Goal: Information Seeking & Learning: Learn about a topic

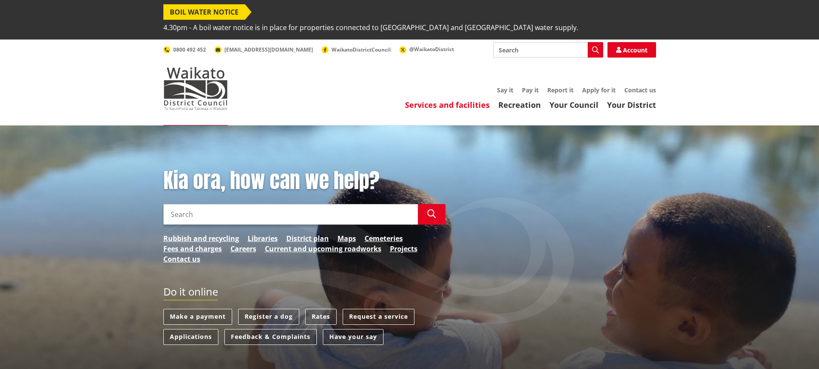
click at [455, 100] on link "Services and facilities" at bounding box center [447, 105] width 85 height 10
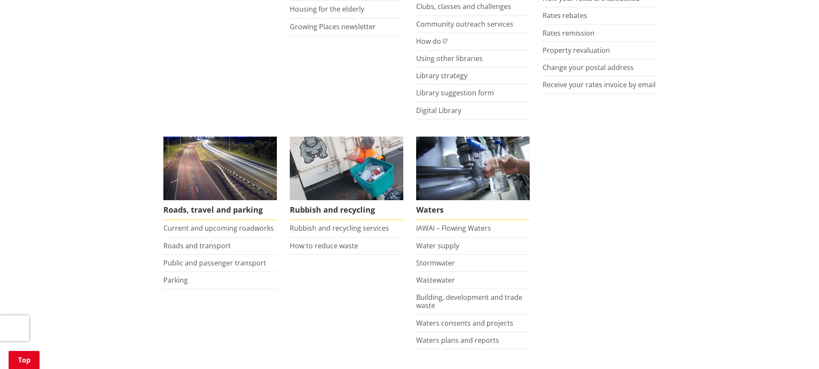
scroll to position [559, 0]
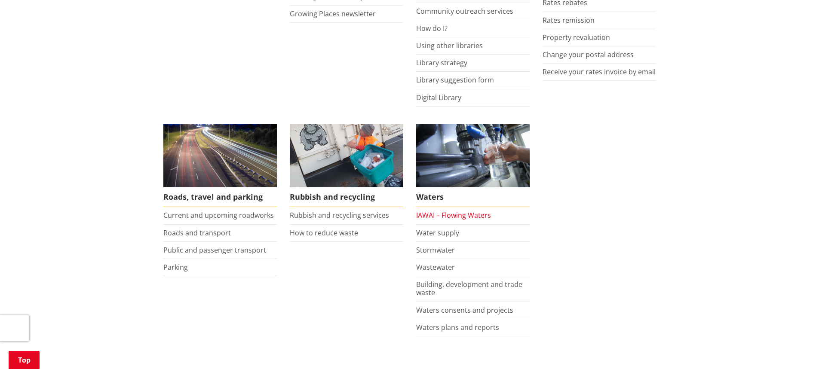
click at [469, 211] on link "IAWAI – Flowing Waters" at bounding box center [453, 215] width 75 height 9
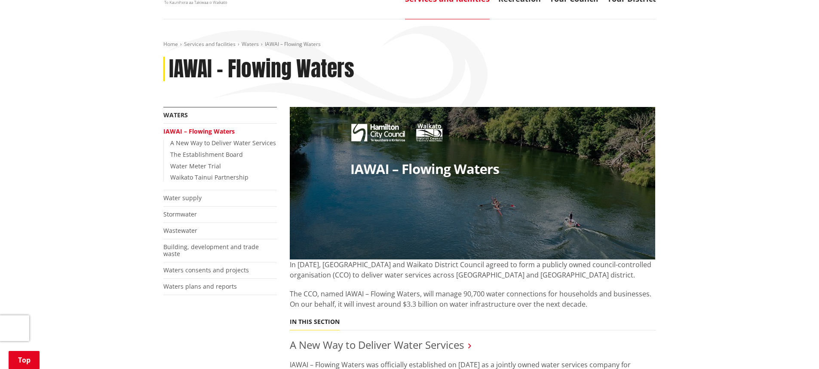
scroll to position [86, 0]
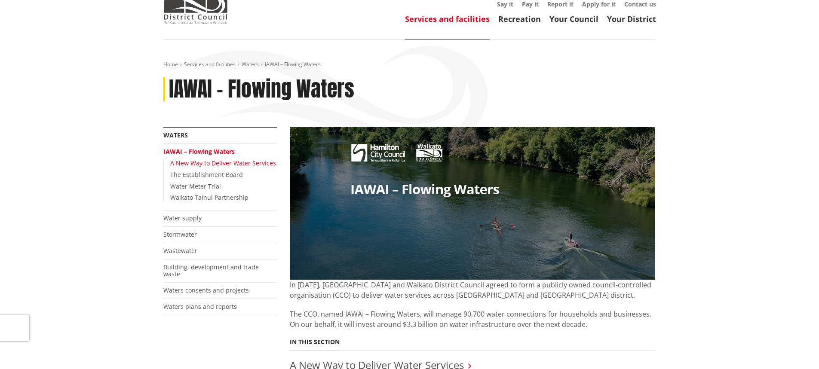
click at [218, 159] on link "A New Way to Deliver Water Services" at bounding box center [223, 163] width 106 height 8
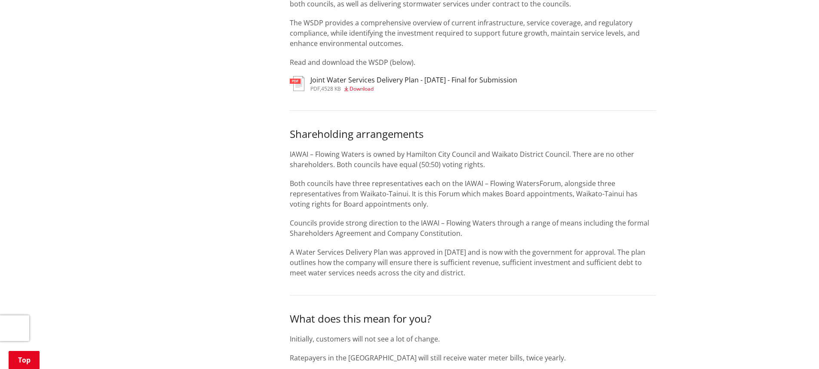
scroll to position [645, 0]
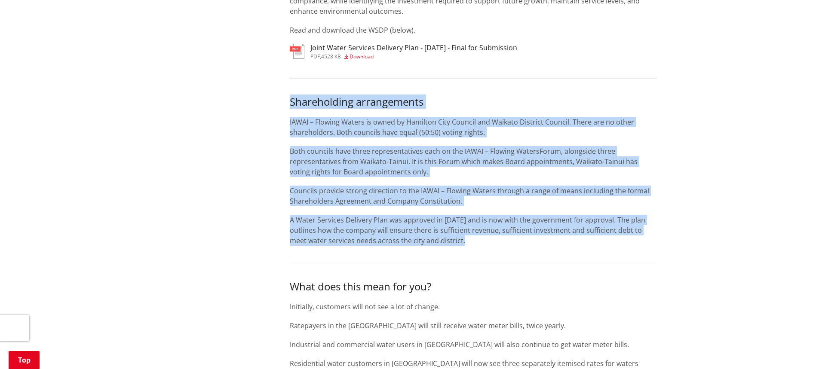
drag, startPoint x: 280, startPoint y: 80, endPoint x: 497, endPoint y: 234, distance: 266.1
click at [497, 234] on div "More from this section Waters IAWAI – Flowing Waters A New Way to Deliver Water…" at bounding box center [410, 44] width 506 height 952
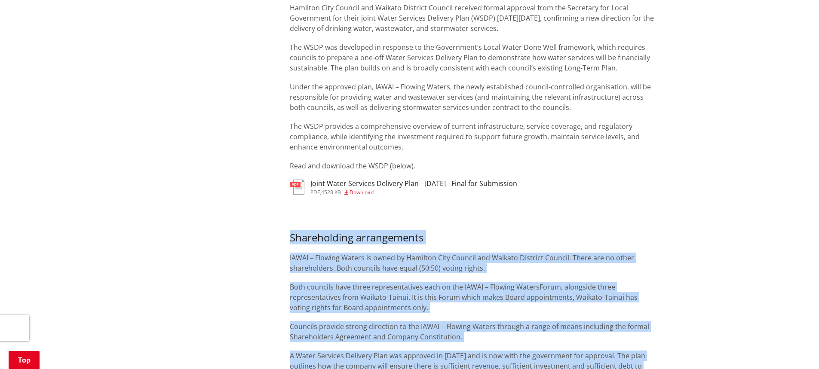
scroll to position [516, 0]
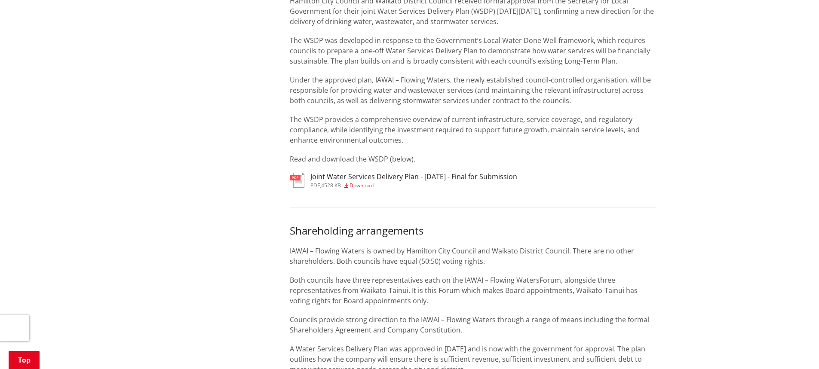
click at [455, 185] on div "From 1 July 2025, IAWAI – Flowing Waters will be officially incorporated. Over …" at bounding box center [472, 173] width 379 height 952
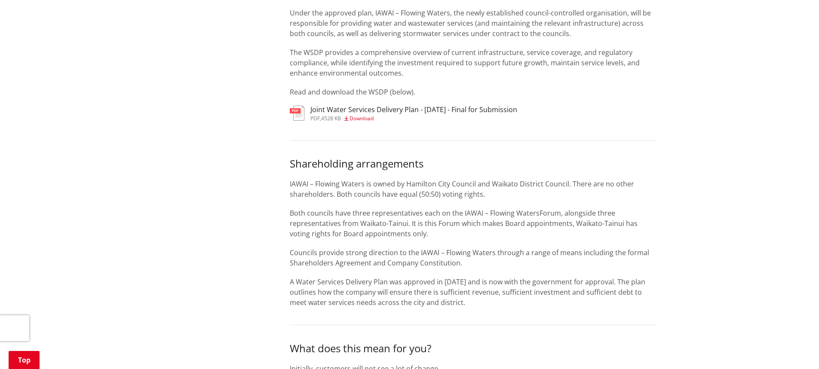
scroll to position [645, 0]
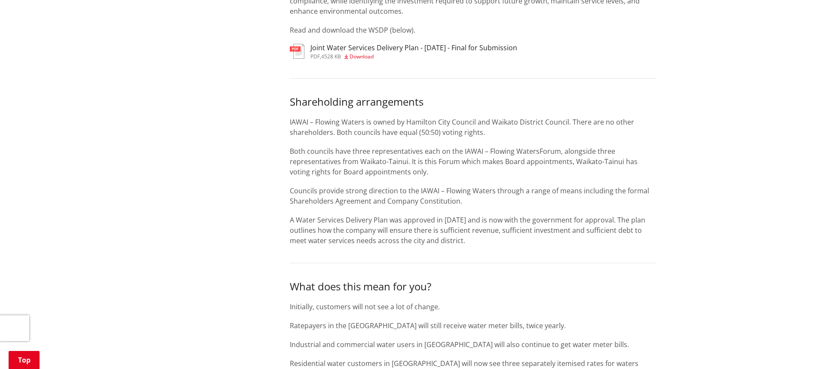
drag, startPoint x: 291, startPoint y: 86, endPoint x: 461, endPoint y: 229, distance: 222.5
click at [461, 229] on div "Shareholding arrangements IAWAI – Flowing Waters is owned by Hamilton City Coun…" at bounding box center [473, 171] width 366 height 150
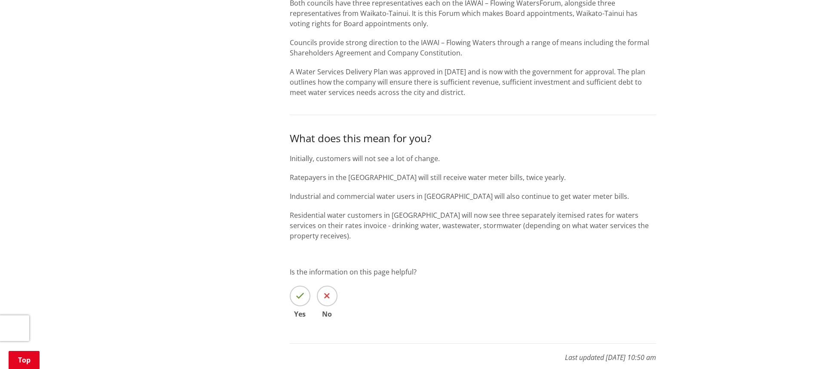
scroll to position [774, 0]
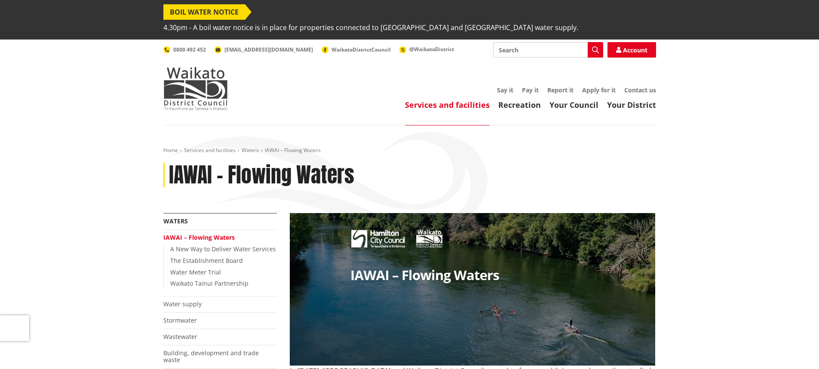
scroll to position [86, 0]
